Goal: Task Accomplishment & Management: Manage account settings

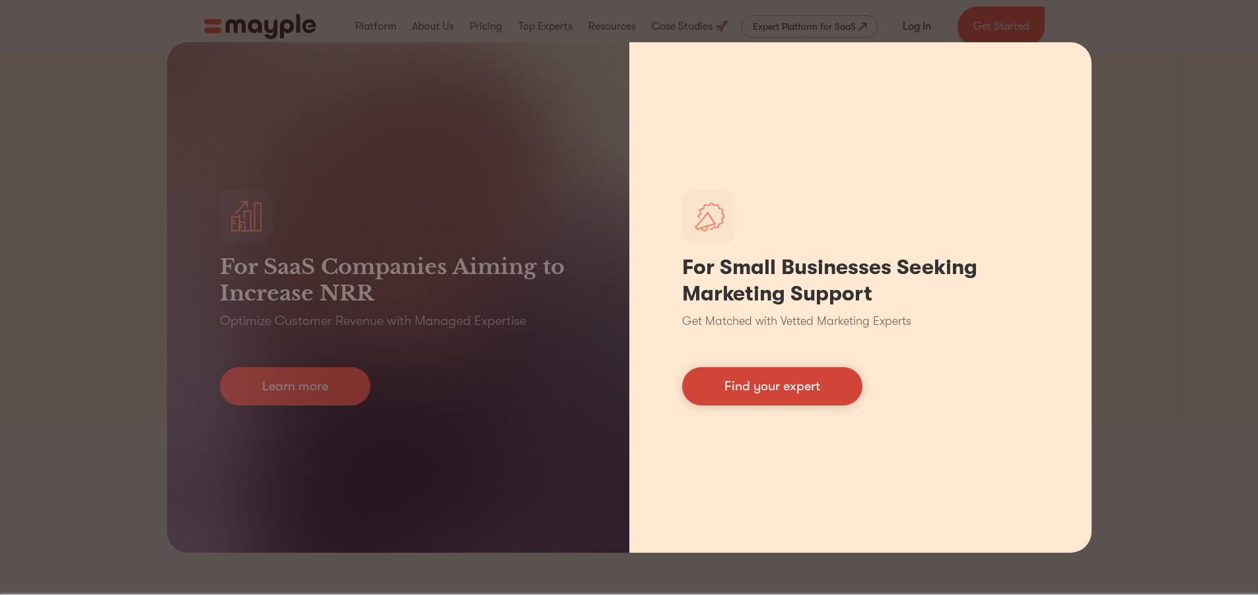
click at [759, 385] on link "Find your expert" at bounding box center [772, 386] width 180 height 38
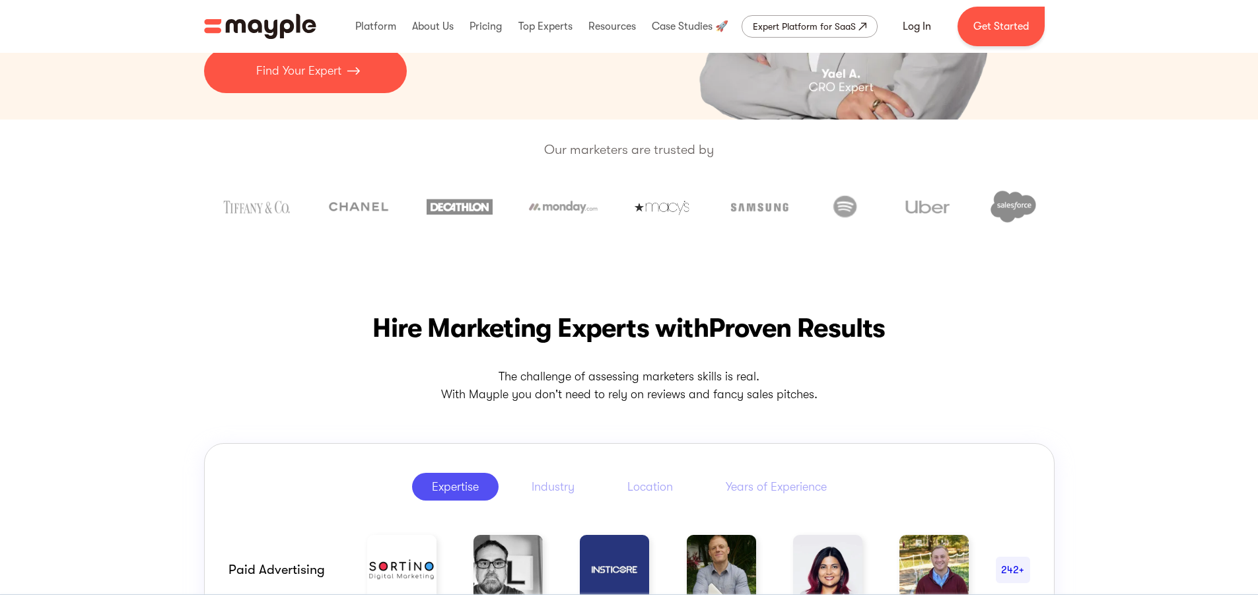
scroll to position [66, 0]
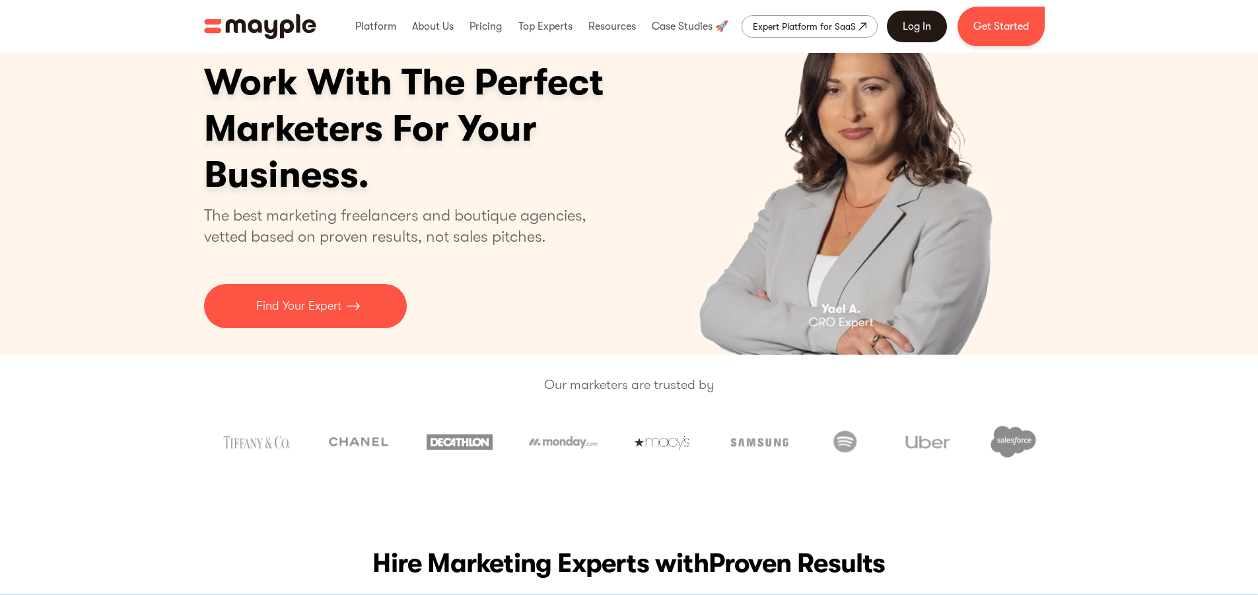
click at [900, 28] on link "Log In" at bounding box center [917, 27] width 60 height 32
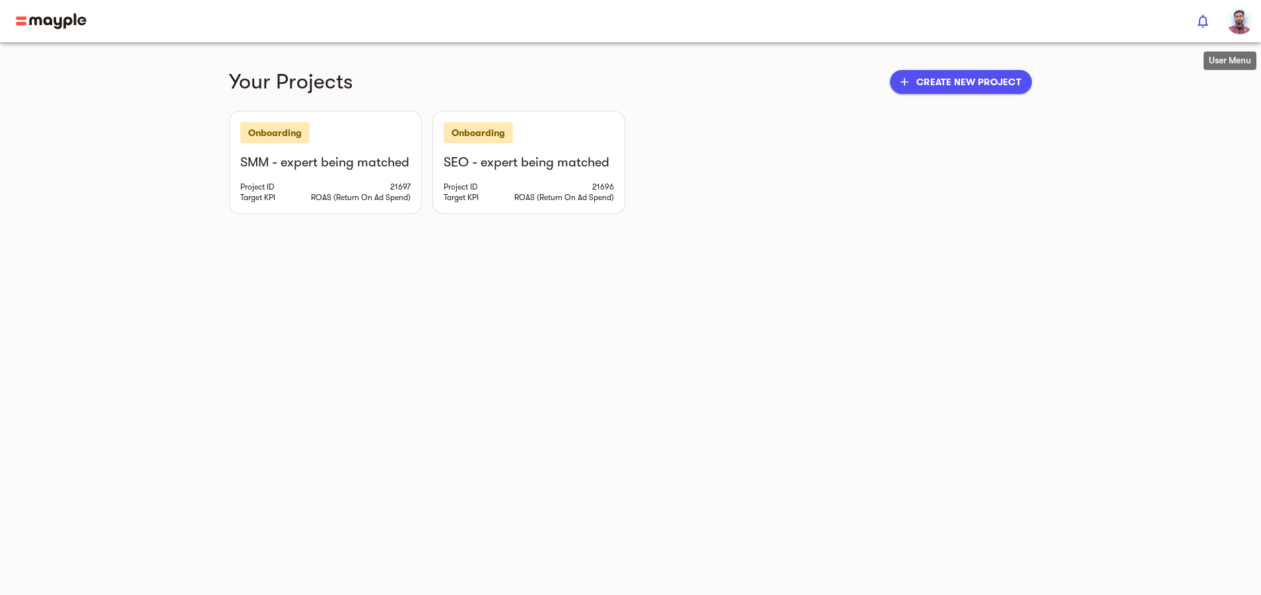
click at [1238, 16] on img "button" at bounding box center [1240, 21] width 26 height 26
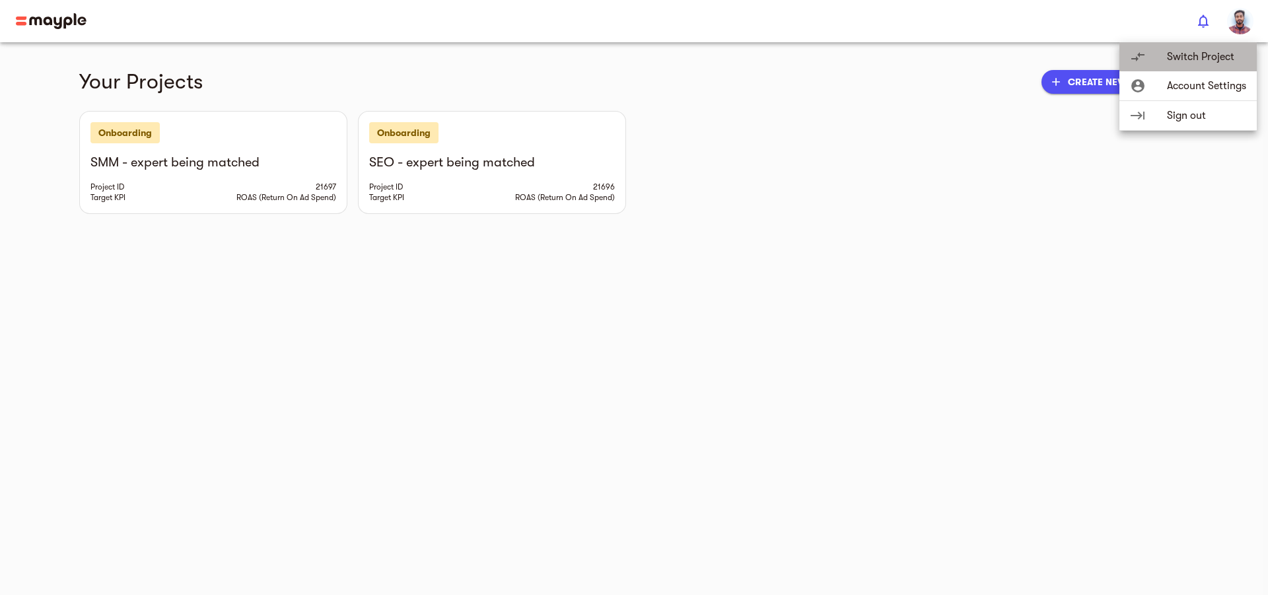
click at [1187, 48] on li "compare_arrows Switch Project" at bounding box center [1187, 56] width 137 height 29
click at [1200, 82] on span "Account Settings" at bounding box center [1206, 86] width 79 height 16
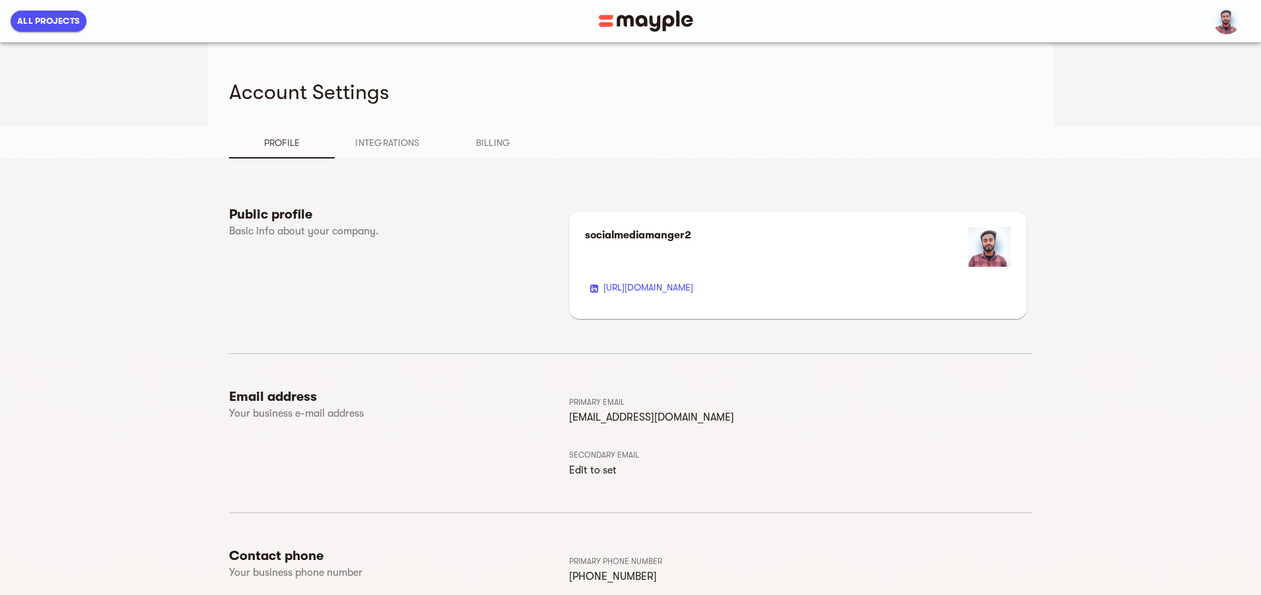
click at [343, 137] on span "Integrations" at bounding box center [388, 143] width 90 height 16
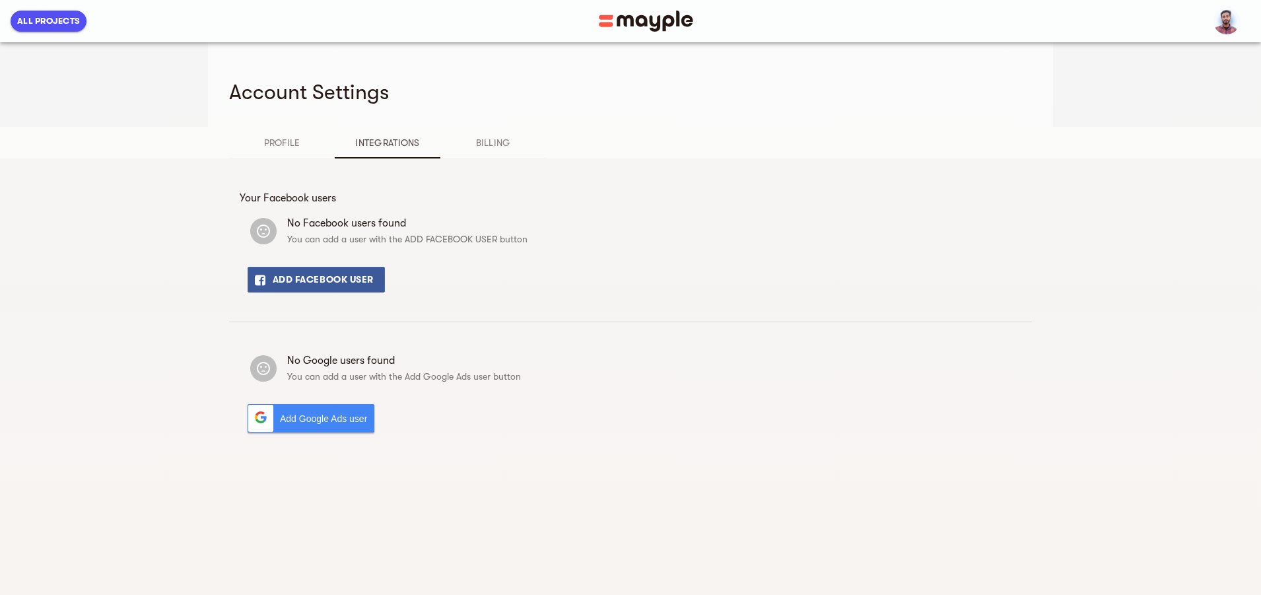
click at [448, 139] on span "Billing" at bounding box center [493, 143] width 90 height 16
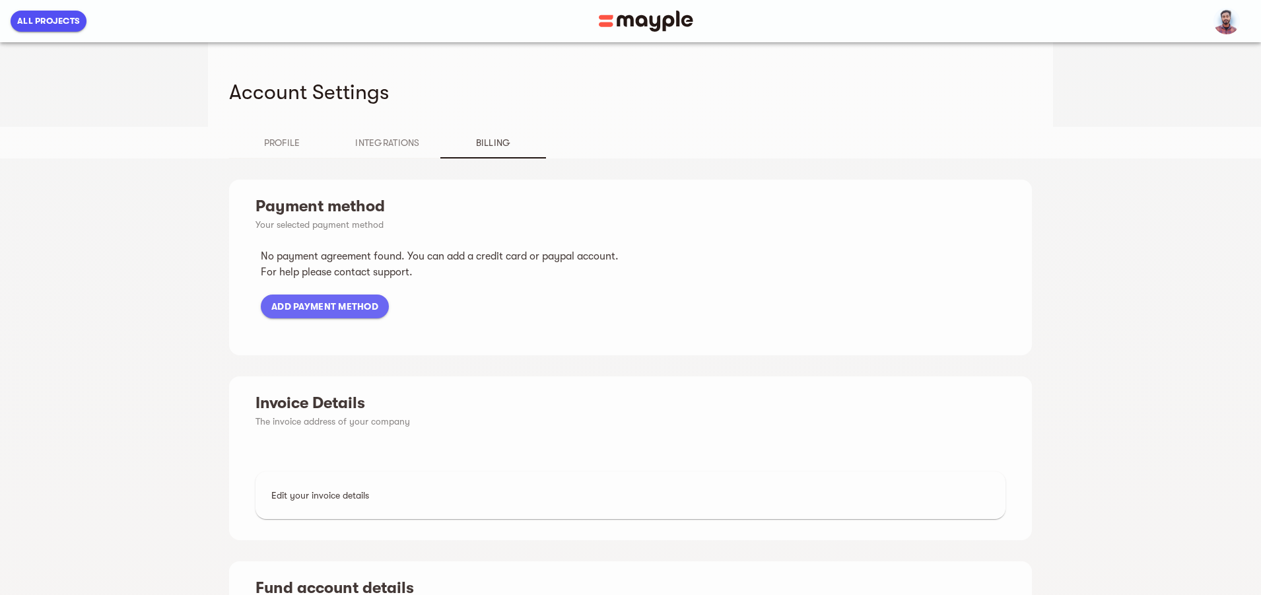
click at [237, 145] on span "Profile" at bounding box center [282, 143] width 90 height 16
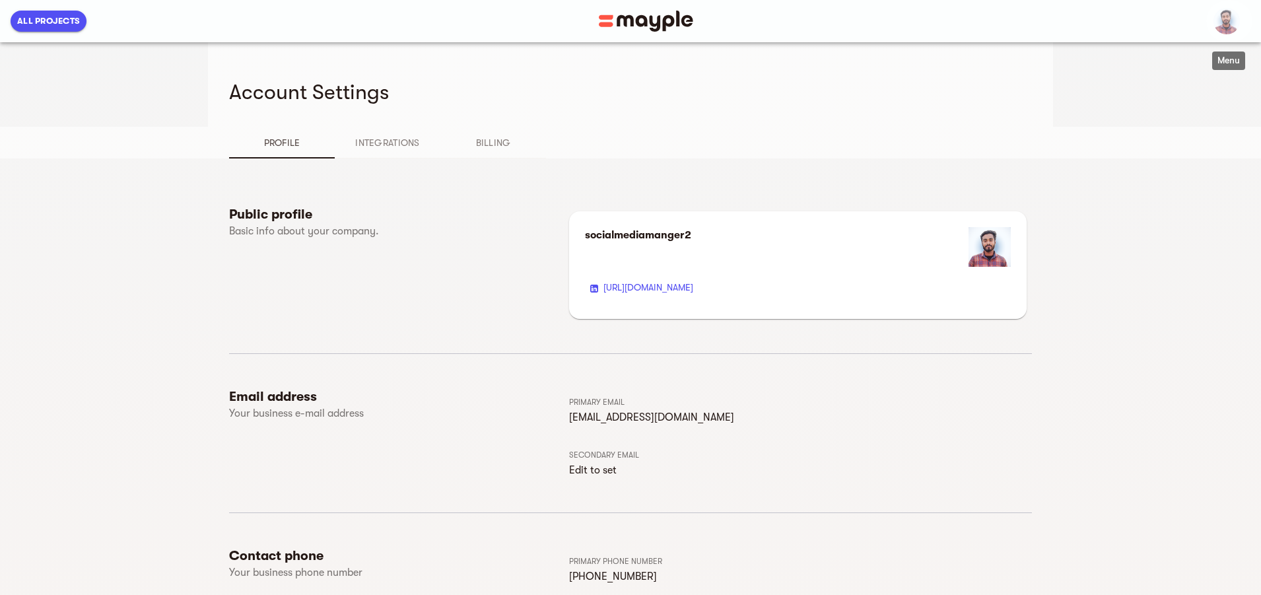
click at [1226, 22] on img "button" at bounding box center [1227, 21] width 26 height 26
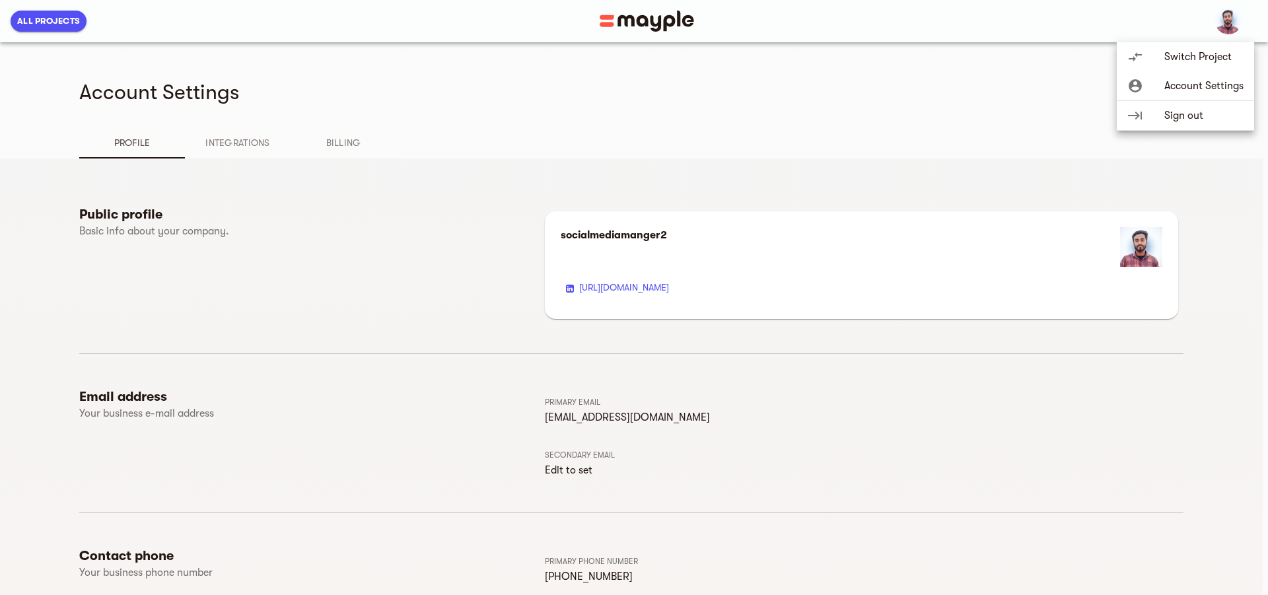
click at [1182, 81] on span "Account Settings" at bounding box center [1203, 86] width 79 height 16
click at [23, 19] on div at bounding box center [634, 297] width 1268 height 595
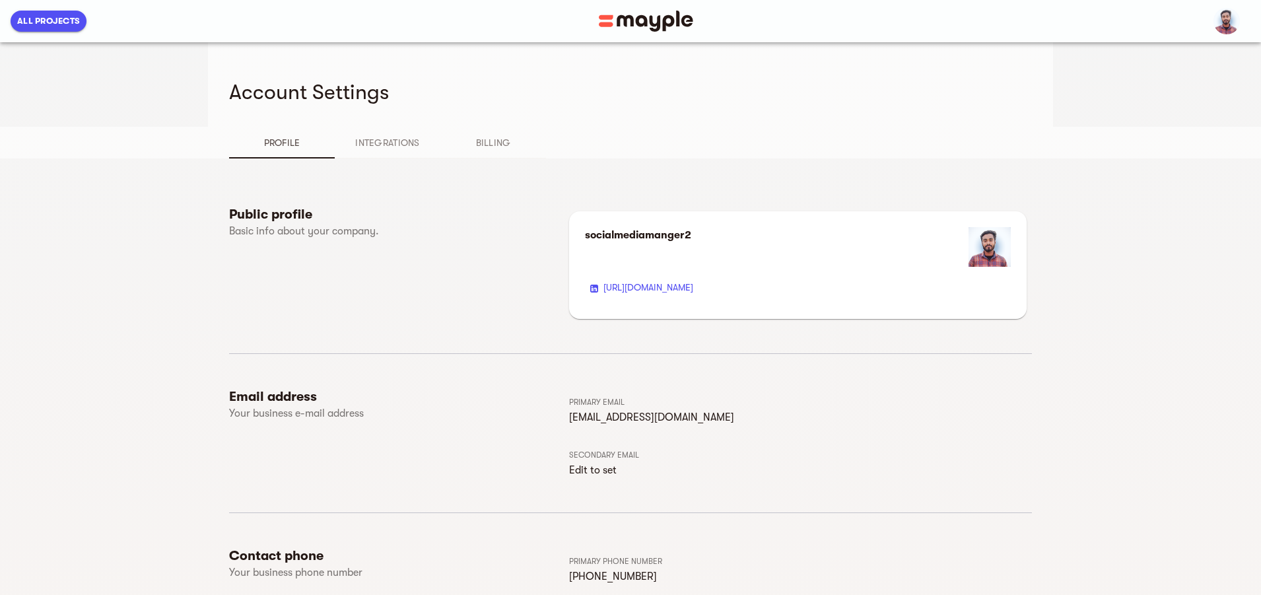
click at [31, 19] on span "All Projects" at bounding box center [48, 21] width 63 height 16
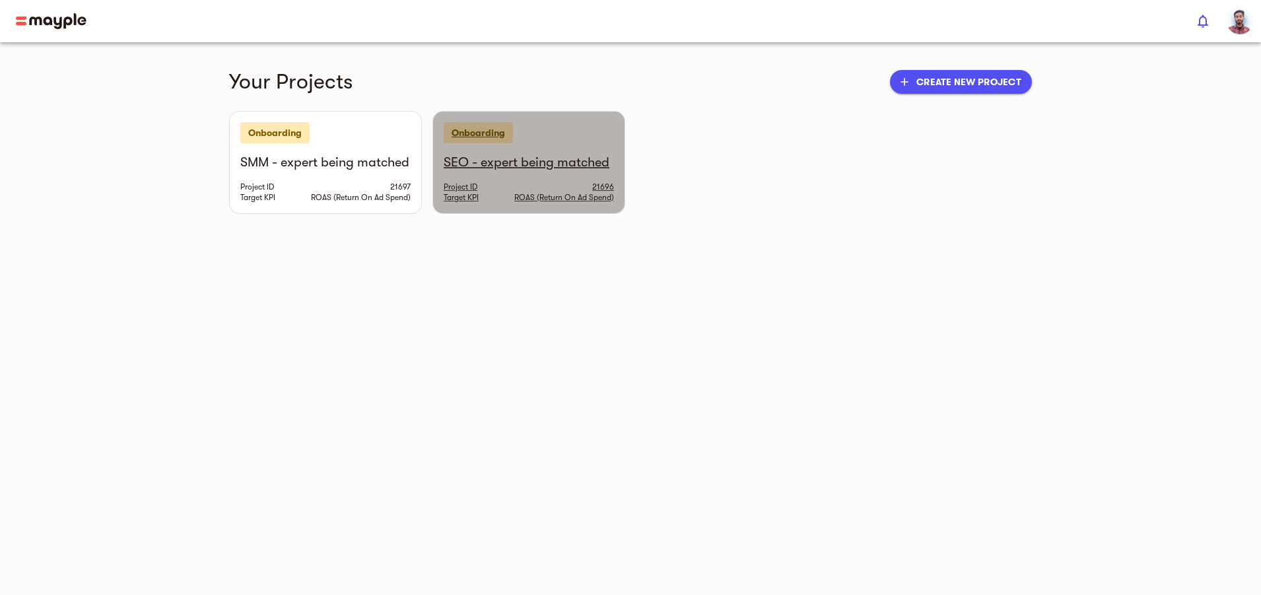
click at [444, 167] on h6 "SEO - expert being matched" at bounding box center [529, 162] width 170 height 17
